Goal: Find specific page/section: Find specific page/section

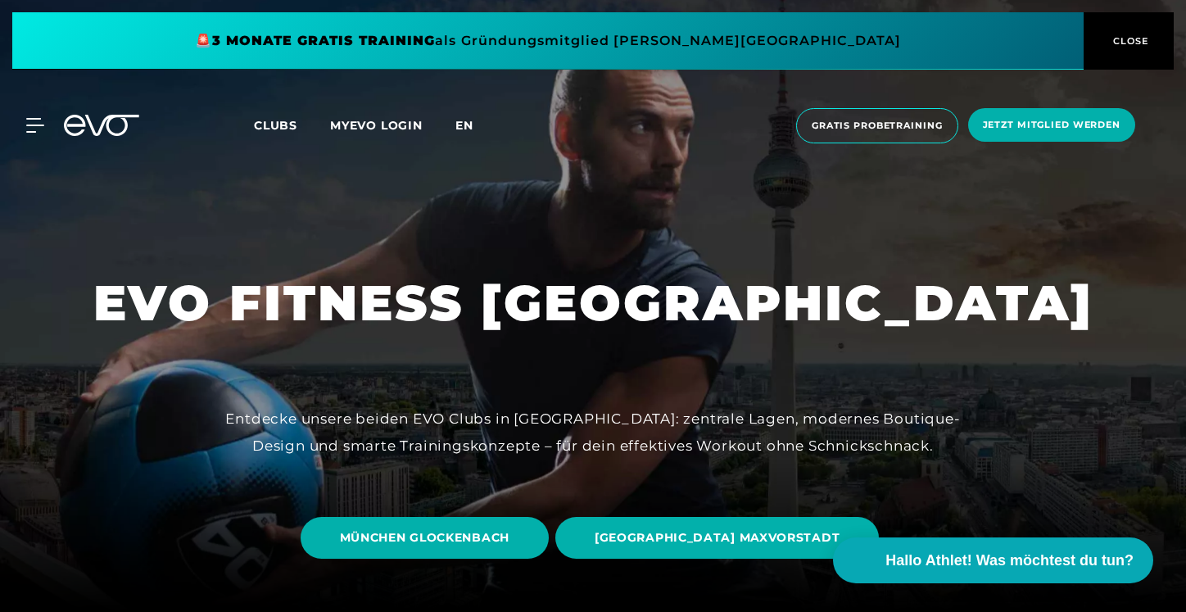
click at [472, 124] on span "en" at bounding box center [465, 125] width 18 height 15
